Goal: Find specific page/section: Find specific page/section

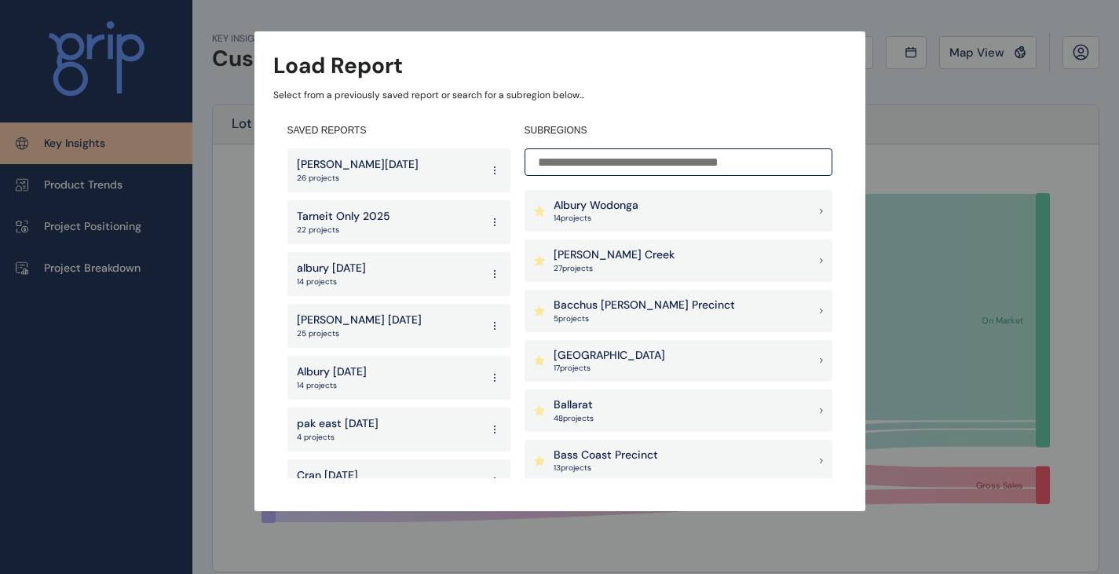
click at [617, 159] on input at bounding box center [679, 161] width 308 height 27
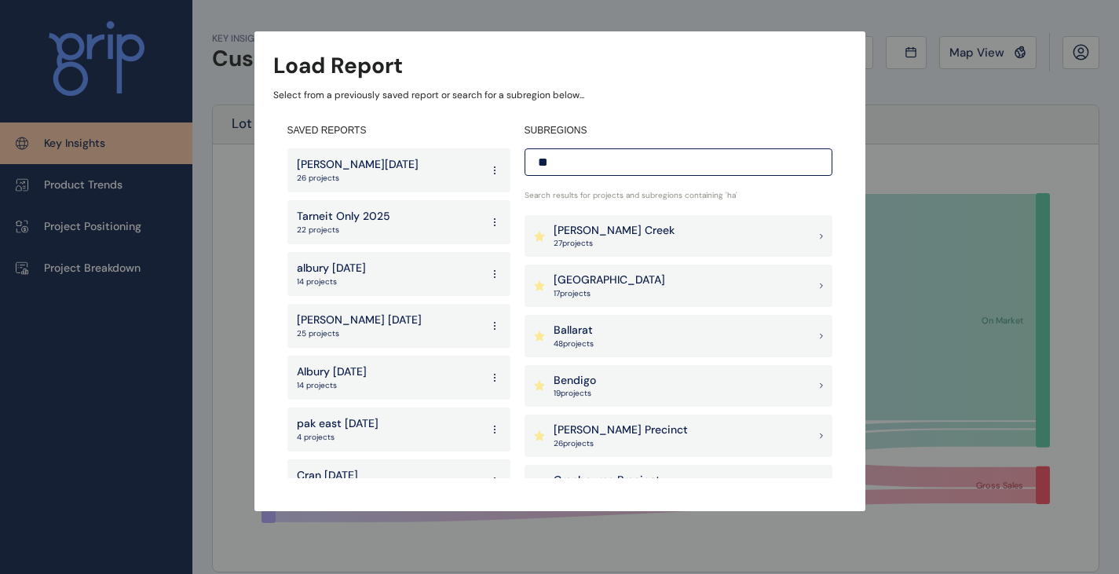
type input "*"
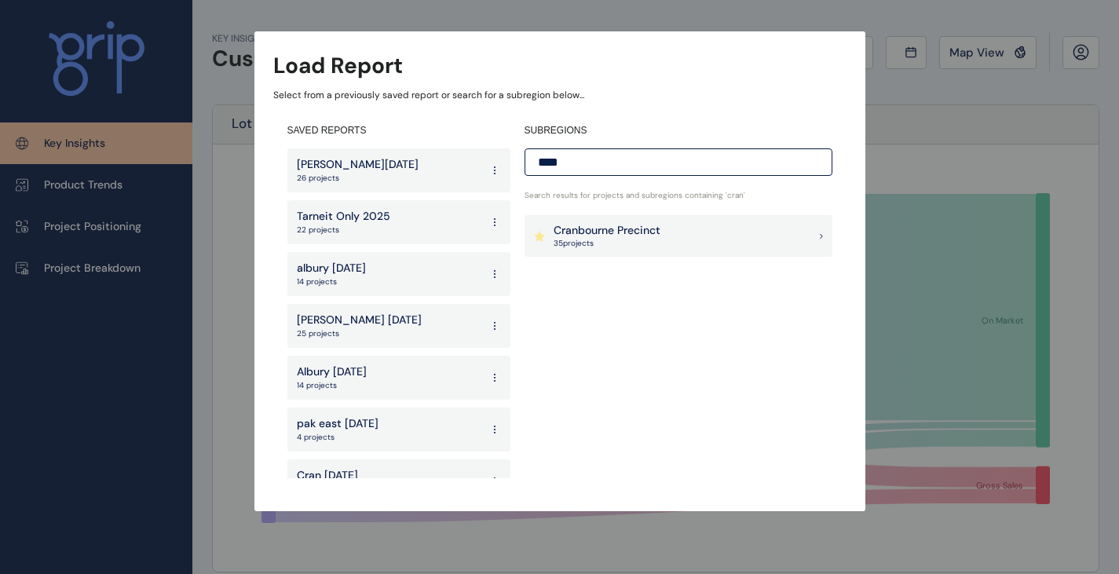
type input "****"
click at [620, 241] on p "35 project s" at bounding box center [607, 243] width 107 height 11
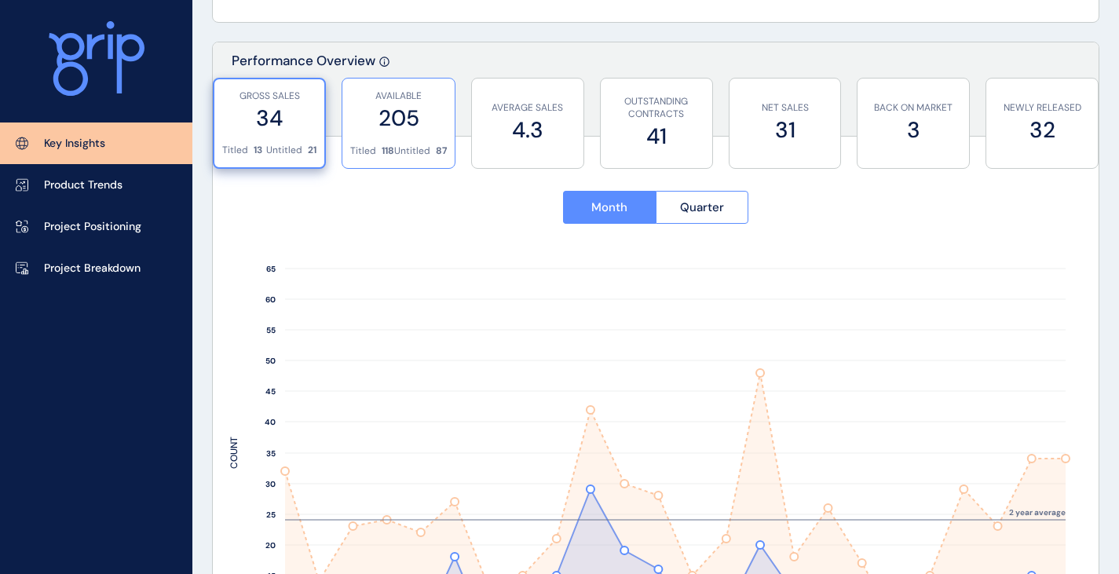
scroll to position [628, 0]
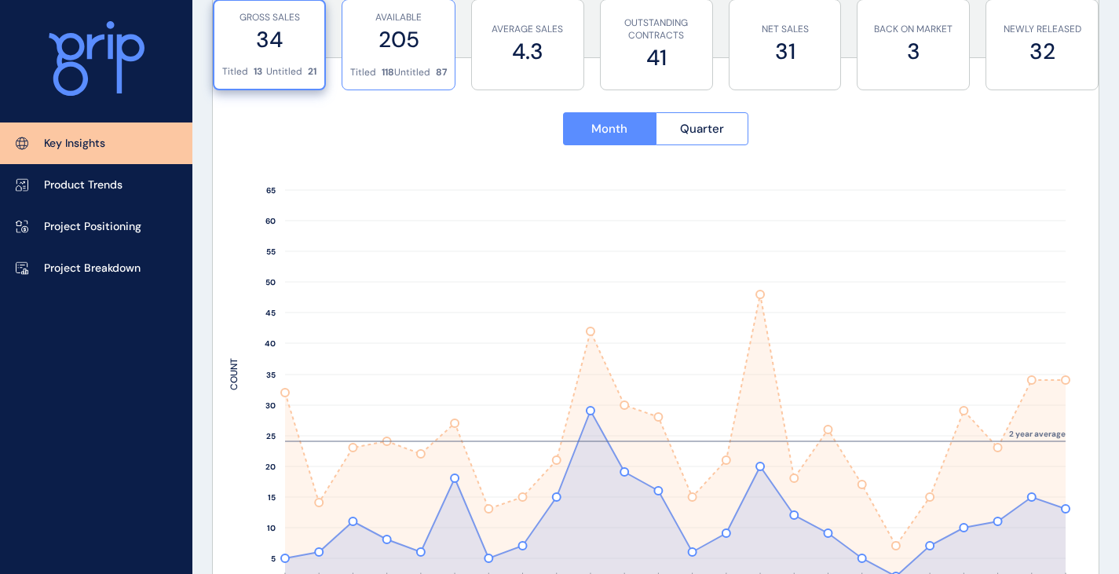
click at [425, 64] on div "AVAILABLE 205" at bounding box center [398, 33] width 97 height 66
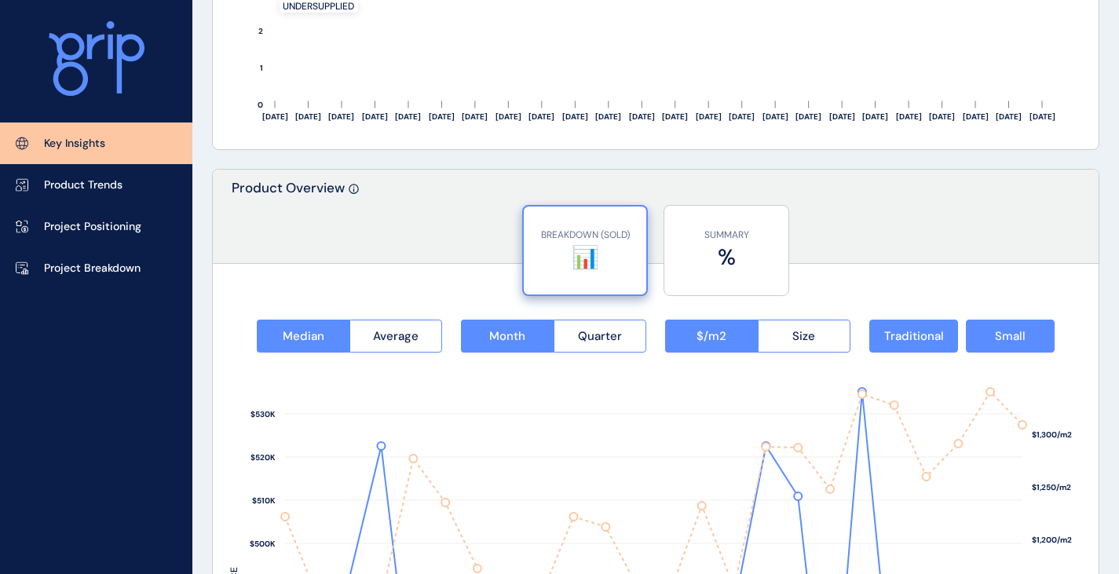
scroll to position [2120, 0]
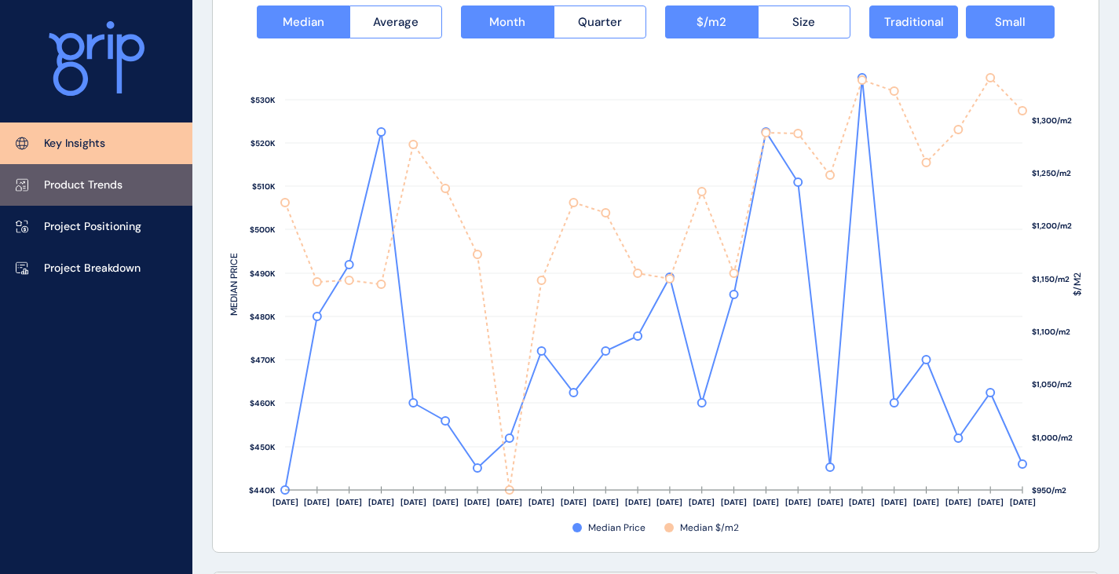
click at [47, 182] on p "Product Trends" at bounding box center [83, 185] width 79 height 16
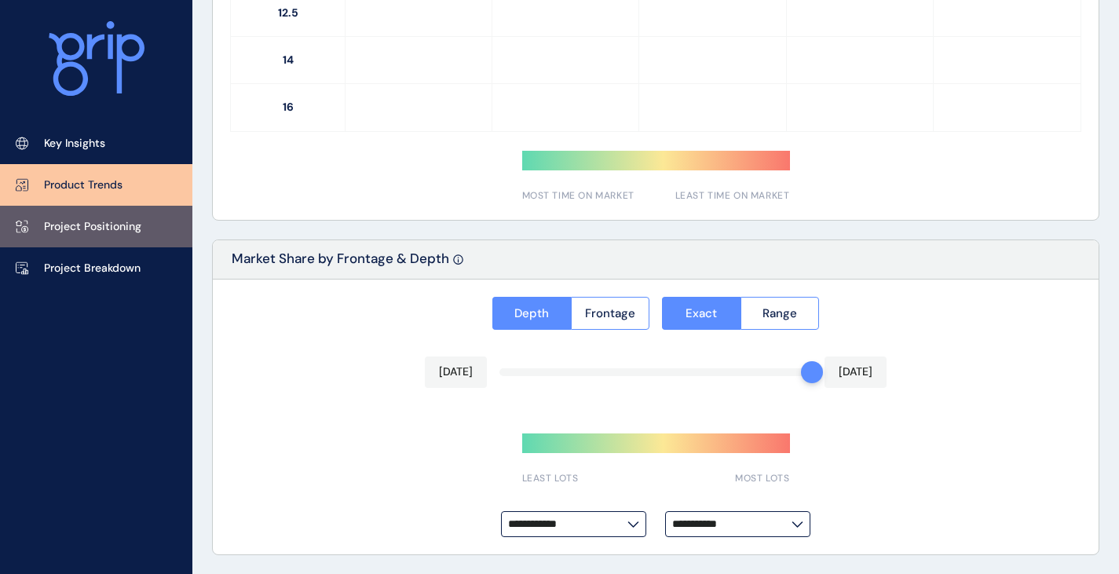
type input "*********"
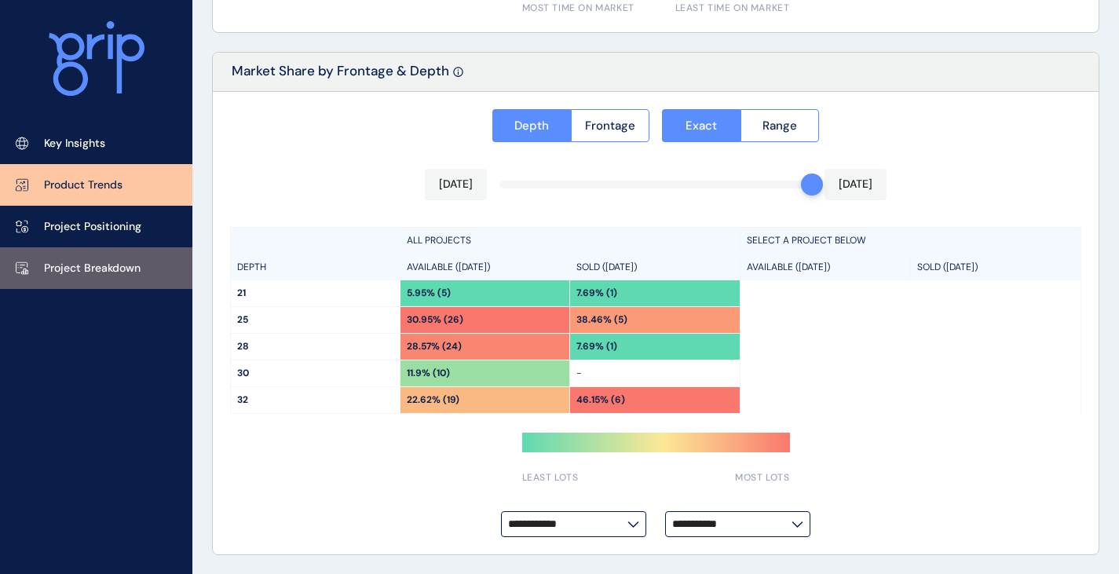
click at [119, 269] on p "Project Breakdown" at bounding box center [92, 269] width 97 height 16
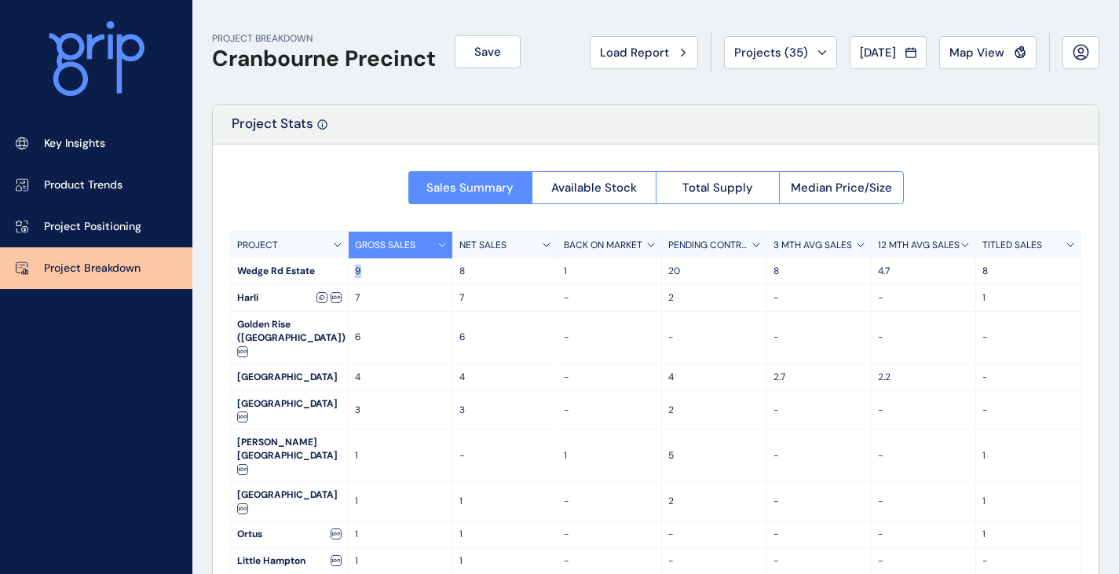
drag, startPoint x: 356, startPoint y: 272, endPoint x: 376, endPoint y: 271, distance: 19.7
click at [376, 271] on p "9" at bounding box center [400, 271] width 91 height 13
click at [383, 279] on div "9" at bounding box center [401, 271] width 104 height 26
drag, startPoint x: 372, startPoint y: 339, endPoint x: 352, endPoint y: 338, distance: 20.4
click at [352, 338] on div "6" at bounding box center [401, 338] width 104 height 52
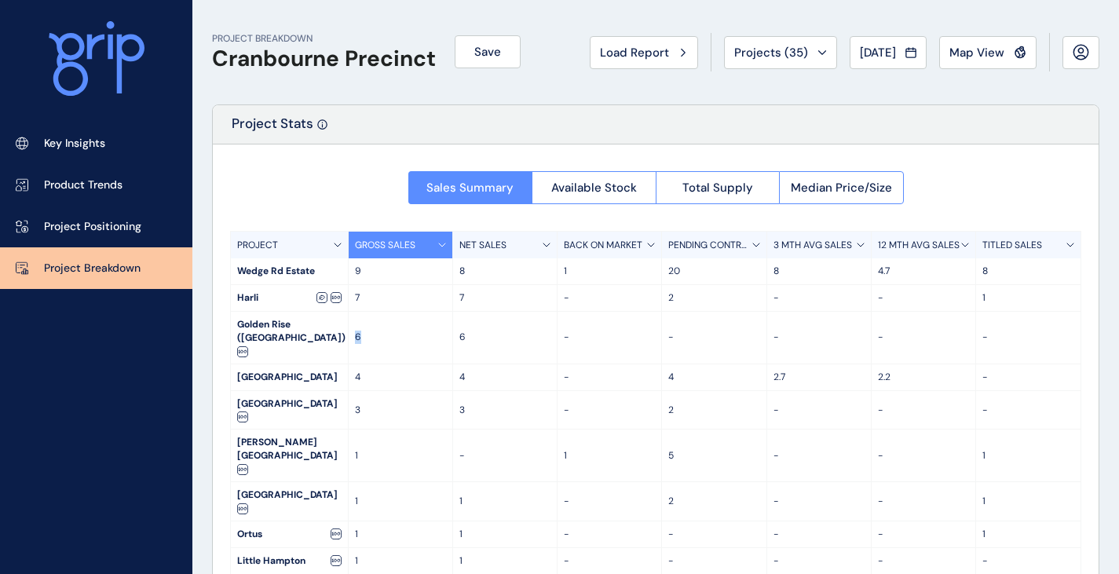
click at [399, 358] on div "6" at bounding box center [401, 338] width 104 height 52
drag, startPoint x: 366, startPoint y: 388, endPoint x: 353, endPoint y: 378, distance: 16.8
click at [353, 378] on div "4" at bounding box center [401, 377] width 104 height 26
click at [384, 404] on p "3" at bounding box center [400, 410] width 91 height 13
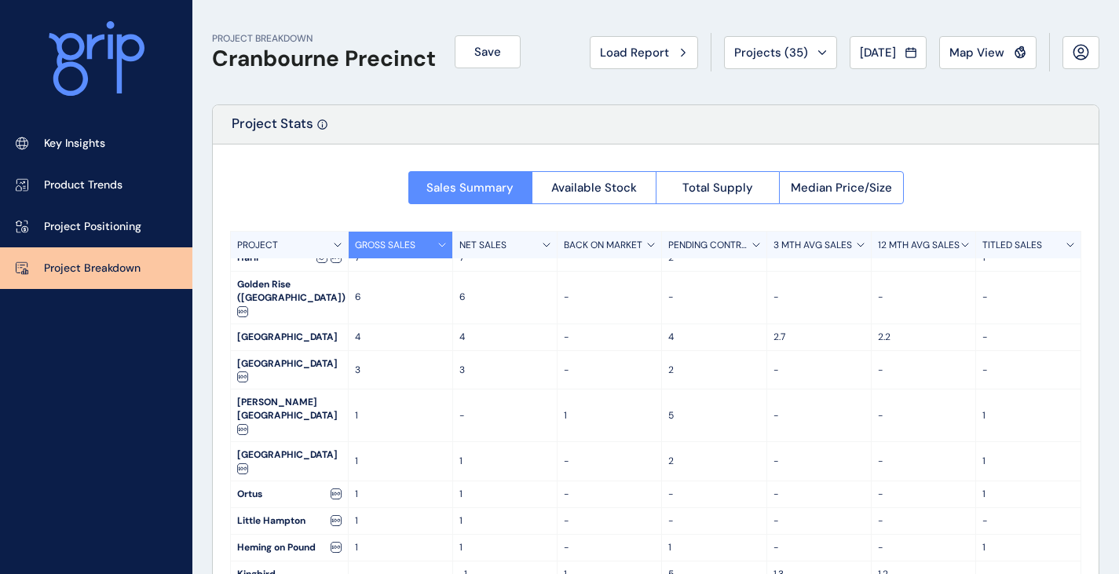
scroll to position [59, 0]
